Goal: Register for event/course

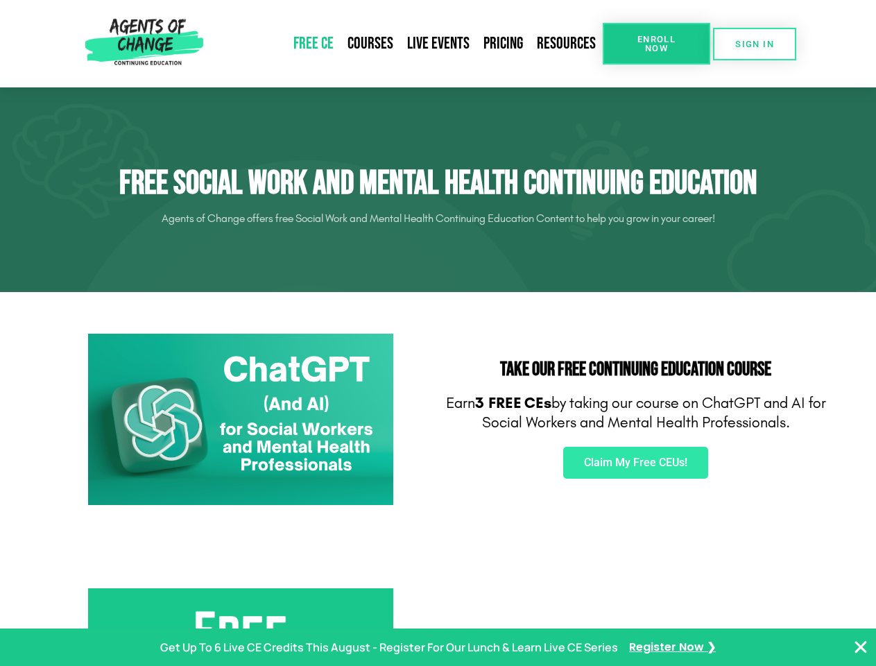
click at [438, 333] on div "Take Our FREE Continuing Education Course Earn 3 FREE CEs by taking our course …" at bounding box center [635, 420] width 395 height 186
click at [656, 44] on span "Enroll Now" at bounding box center [656, 44] width 63 height 18
click at [755, 44] on span "SIGN IN" at bounding box center [754, 44] width 39 height 9
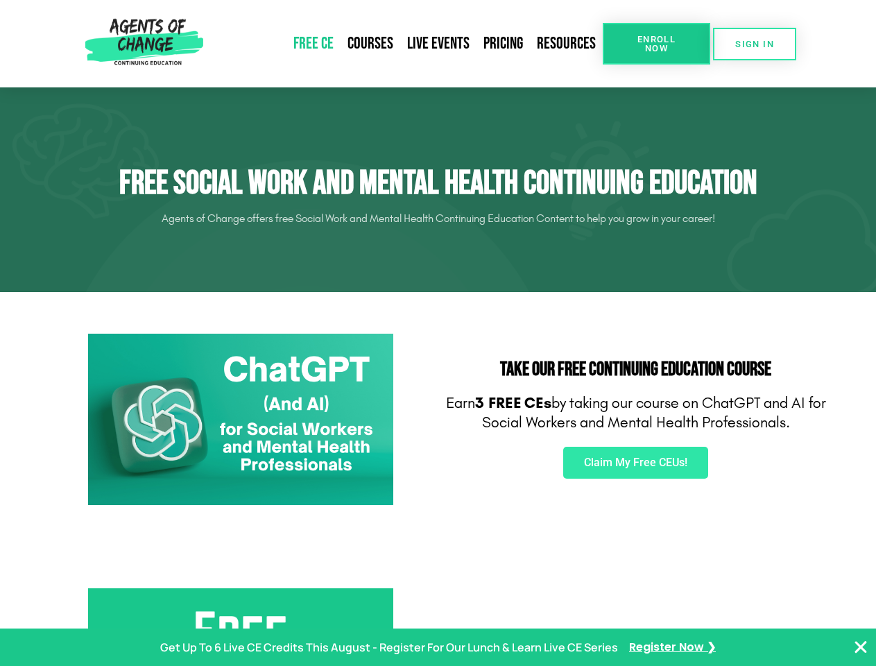
click at [635, 463] on span "Claim My Free CEUs!" at bounding box center [635, 462] width 103 height 11
click at [438, 647] on p "Get Up To 6 Live CE Credits This August - Register For Our Lunch & Learn Live C…" at bounding box center [389, 647] width 458 height 20
click at [861, 647] on icon "Close Banner" at bounding box center [860, 647] width 17 height 17
